Goal: Task Accomplishment & Management: Complete application form

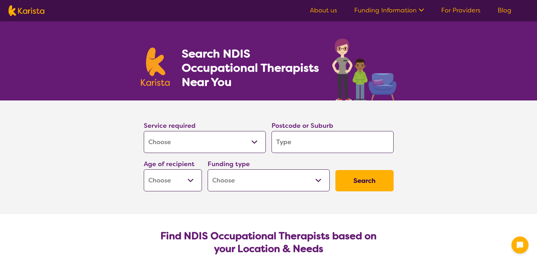
select select "[MEDICAL_DATA]"
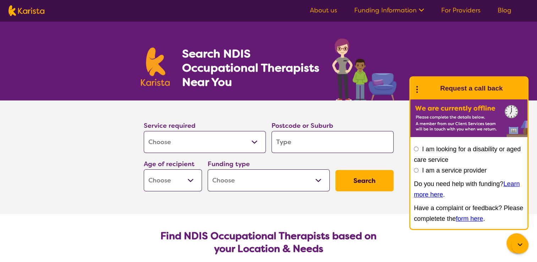
click at [444, 50] on div "Search NDIS Occupational Therapists Near You" at bounding box center [268, 60] width 537 height 79
click at [516, 250] on div at bounding box center [520, 245] width 17 height 17
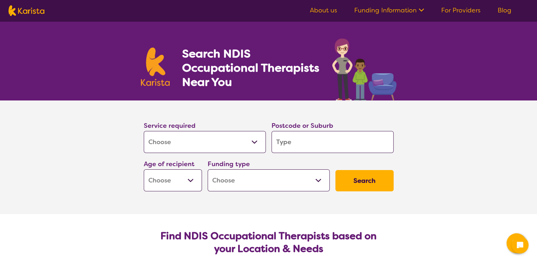
click at [358, 139] on input "search" at bounding box center [333, 142] width 122 height 22
type input "3"
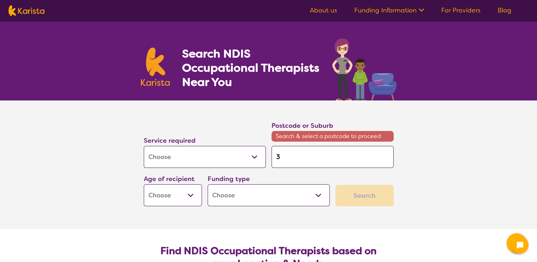
type input "30"
type input "306"
type input "3064"
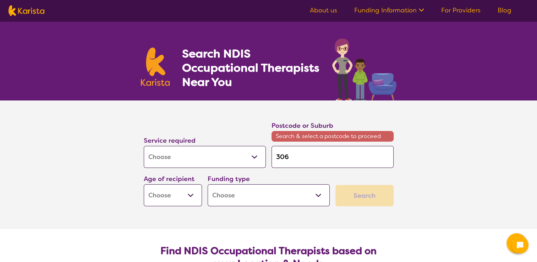
type input "3064"
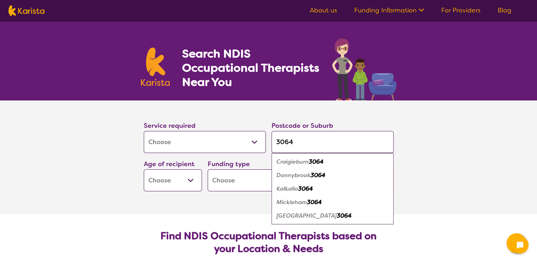
type input "3064"
click at [342, 160] on div "Craigieburn 3064" at bounding box center [332, 161] width 115 height 13
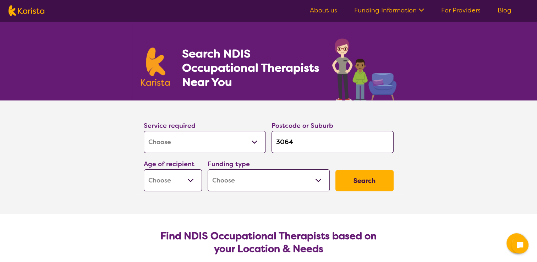
click at [193, 177] on select "Early Childhood - 0 to 9 Child - 10 to 11 Adolescent - 12 to 17 Adult - 18 to 6…" at bounding box center [173, 180] width 58 height 22
click at [190, 179] on select "Early Childhood - 0 to 9 Child - 10 to 11 Adolescent - 12 to 17 Adult - 18 to 6…" at bounding box center [173, 180] width 58 height 22
select select "EC"
click at [144, 169] on select "Early Childhood - 0 to 9 Child - 10 to 11 Adolescent - 12 to 17 Adult - 18 to 6…" at bounding box center [173, 180] width 58 height 22
select select "EC"
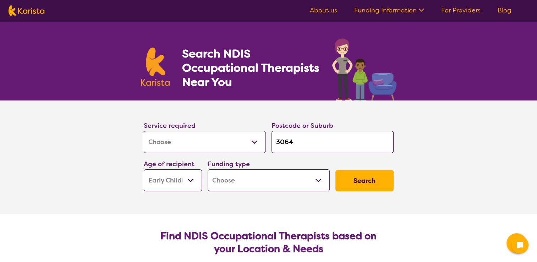
click at [267, 178] on select "Home Care Package (HCP) National Disability Insurance Scheme (NDIS) I don't know" at bounding box center [269, 180] width 122 height 22
select select "NDIS"
click at [208, 169] on select "Home Care Package (HCP) National Disability Insurance Scheme (NDIS) I don't know" at bounding box center [269, 180] width 122 height 22
select select "NDIS"
drag, startPoint x: 375, startPoint y: 180, endPoint x: 362, endPoint y: 179, distance: 13.5
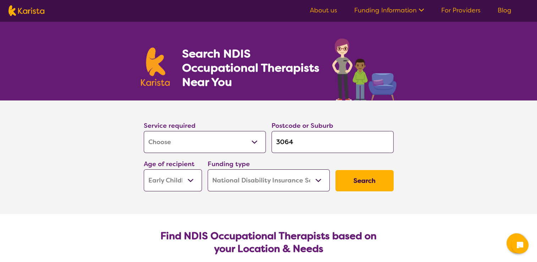
click at [362, 179] on button "Search" at bounding box center [365, 180] width 58 height 21
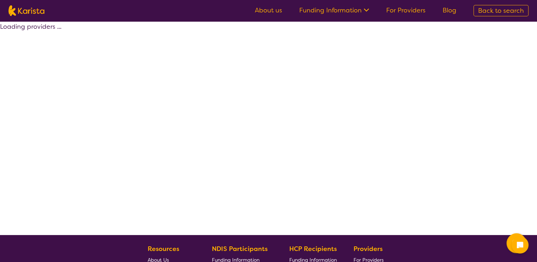
select select "by_score"
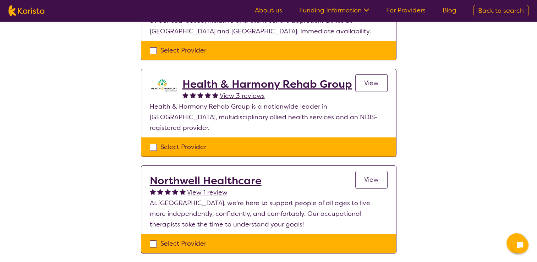
scroll to position [167, 0]
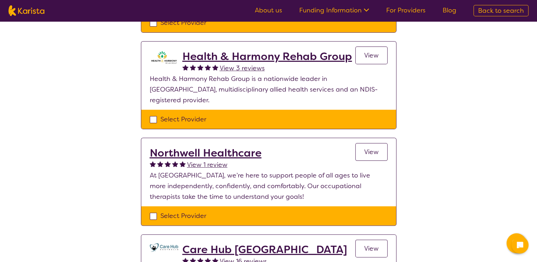
click at [282, 58] on h2 "Health & Harmony Rehab Group" at bounding box center [268, 56] width 170 height 13
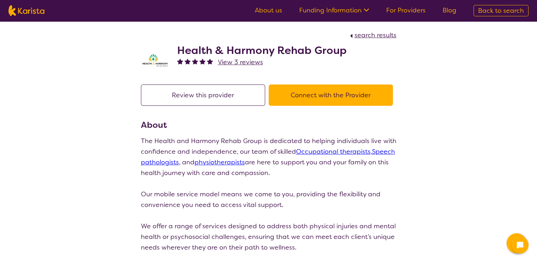
select select "by_score"
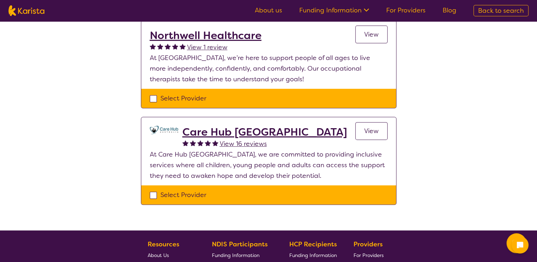
scroll to position [286, 0]
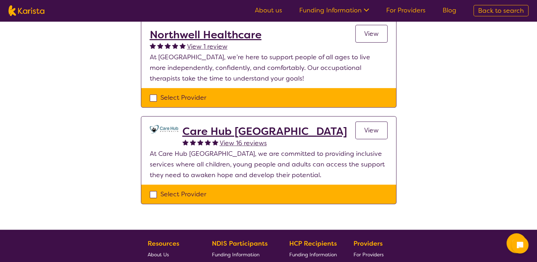
click at [152, 189] on div "Select Provider" at bounding box center [269, 194] width 238 height 11
checkbox input "true"
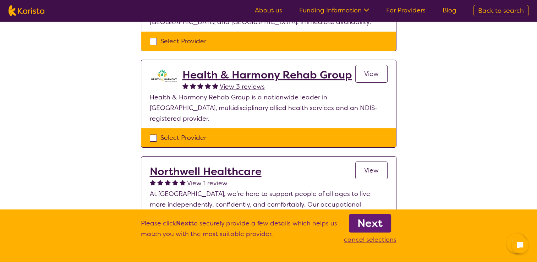
scroll to position [150, 0]
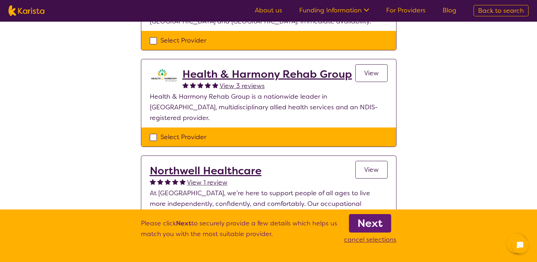
click at [152, 132] on div "Select Provider" at bounding box center [269, 137] width 238 height 11
checkbox input "true"
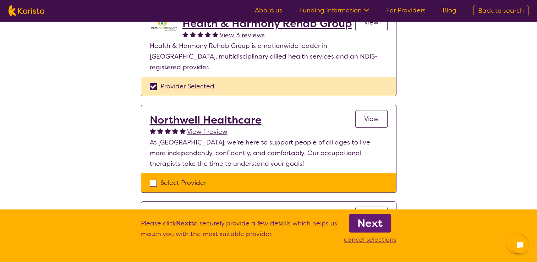
scroll to position [223, 0]
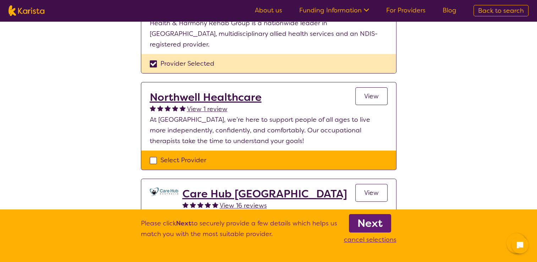
click at [153, 155] on div "Select Provider" at bounding box center [269, 160] width 238 height 11
checkbox input "true"
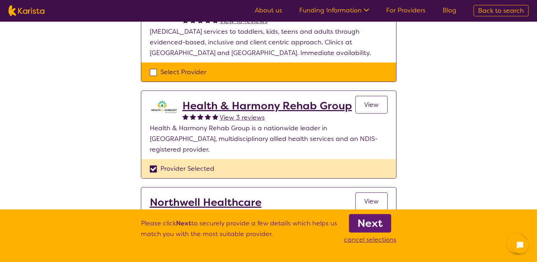
scroll to position [117, 0]
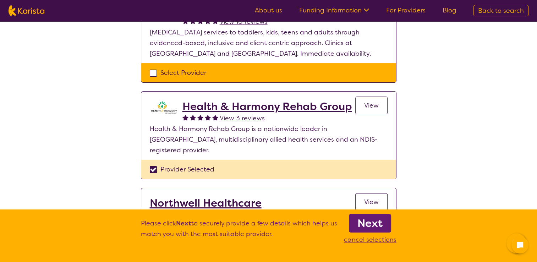
click at [379, 223] on b "Next" at bounding box center [370, 223] width 25 height 14
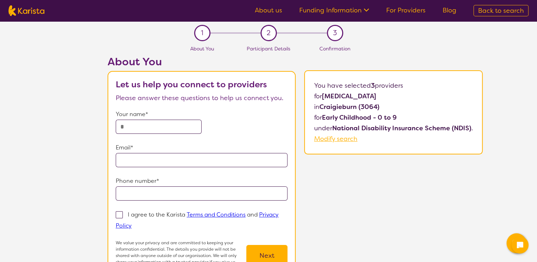
click at [172, 124] on input "text" at bounding box center [159, 127] width 86 height 14
type input "*****"
